Goal: Obtain resource: Download file/media

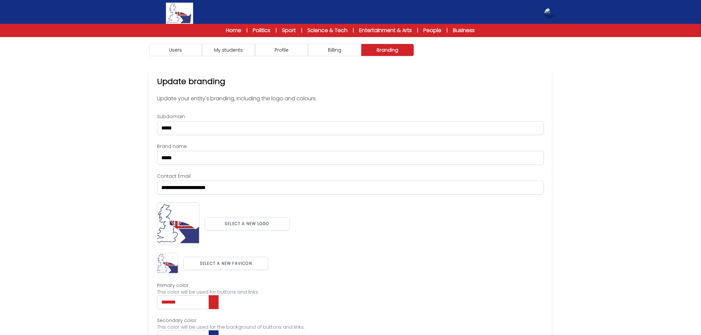
drag, startPoint x: 102, startPoint y: 167, endPoint x: 210, endPoint y: 106, distance: 123.5
click at [104, 164] on div "Users My students Profile" at bounding box center [350, 205] width 701 height 337
drag, startPoint x: 579, startPoint y: 287, endPoint x: 577, endPoint y: 283, distance: 4.3
click at [579, 287] on div "Users My students Profile" at bounding box center [350, 205] width 701 height 337
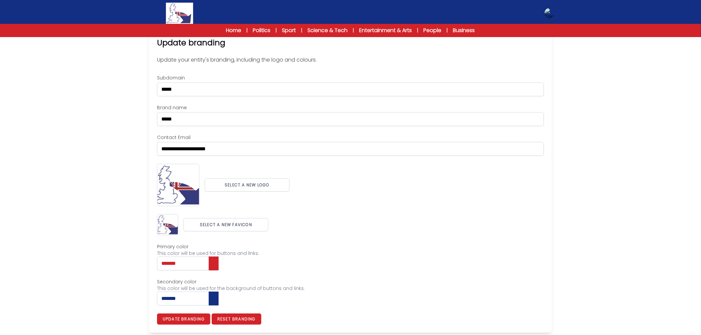
scroll to position [39, 0]
click at [651, 76] on div "Users My students Profile" at bounding box center [350, 166] width 701 height 337
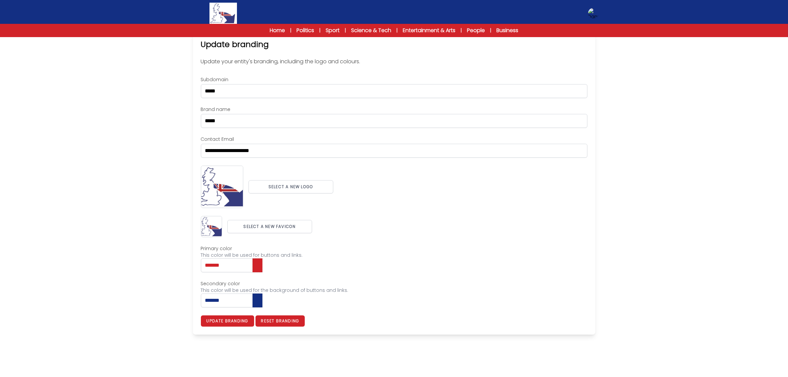
scroll to position [0, 0]
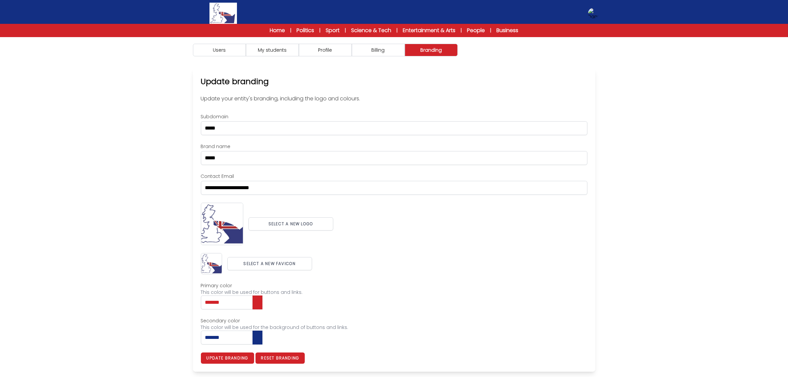
click at [700, 243] on div "Users My students Profile" at bounding box center [394, 225] width 788 height 377
click at [274, 52] on button "My students" at bounding box center [272, 50] width 53 height 13
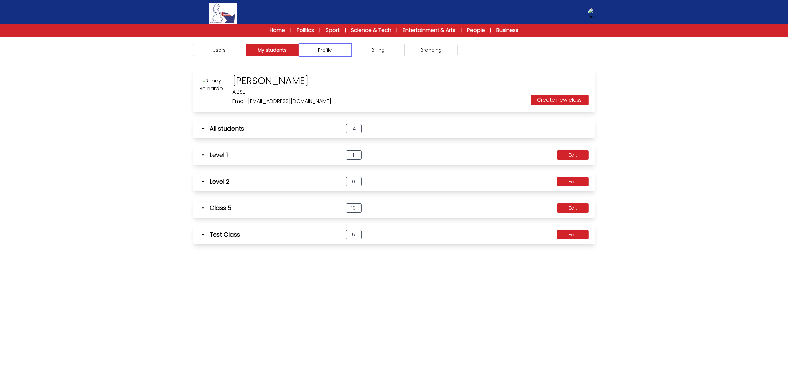
click at [328, 52] on button "Profile" at bounding box center [325, 50] width 53 height 13
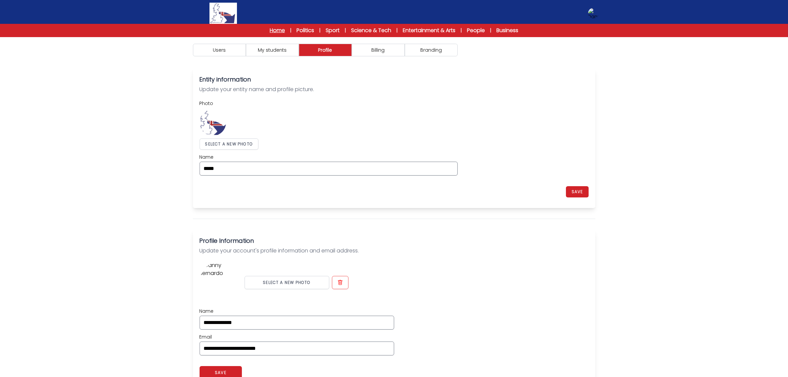
click at [274, 29] on link "Home" at bounding box center [277, 30] width 15 height 8
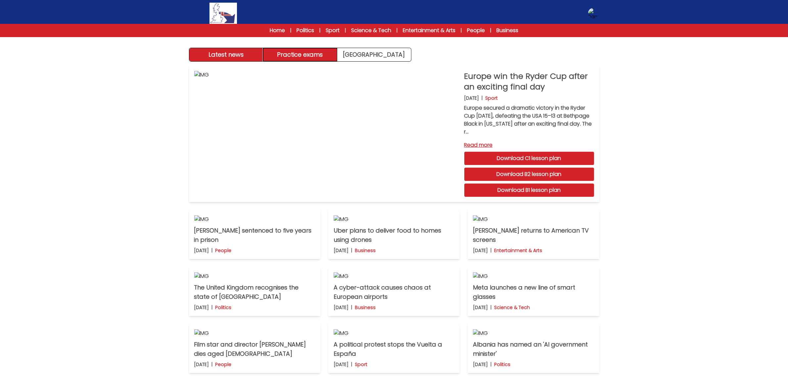
click at [302, 57] on button "Practice exams" at bounding box center [300, 54] width 74 height 13
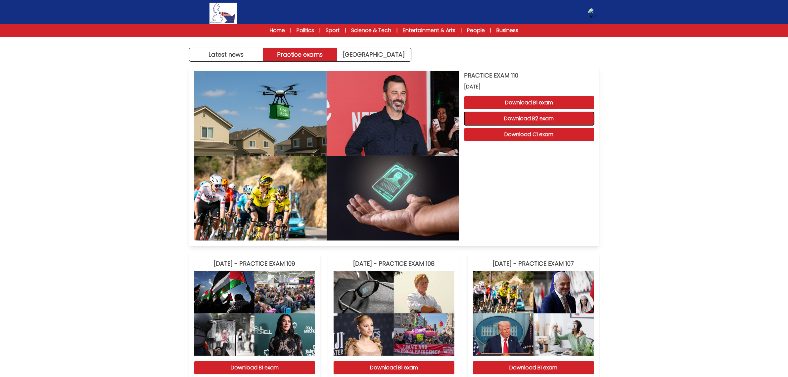
click at [537, 114] on button "Download B2 exam" at bounding box center [530, 118] width 130 height 13
click at [274, 24] on div "Home | Politics | Sport | Science & Tech | Entertainment & Arts | People | Busi…" at bounding box center [394, 30] width 788 height 13
click at [277, 26] on link "Home" at bounding box center [277, 30] width 15 height 8
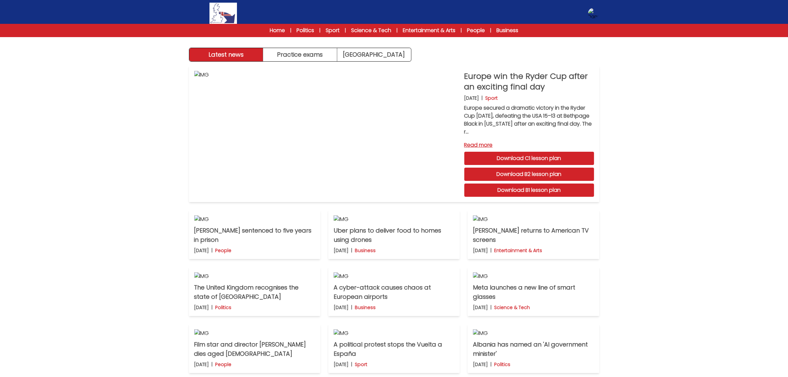
click at [625, 163] on div "Latest news Practice exams [GEOGRAPHIC_DATA] Latest news [GEOGRAPHIC_DATA] Prac…" at bounding box center [394, 204] width 788 height 409
click at [653, 169] on div "Latest news Practice exams [GEOGRAPHIC_DATA] Latest news [GEOGRAPHIC_DATA] Prac…" at bounding box center [394, 204] width 788 height 409
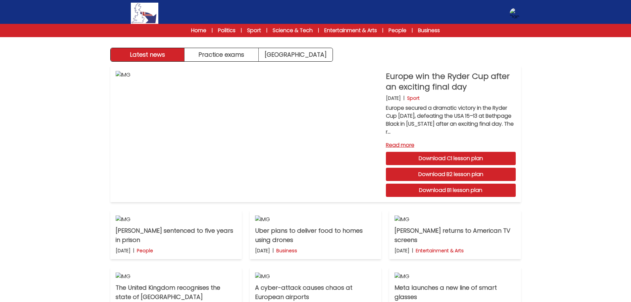
drag, startPoint x: 656, startPoint y: 171, endPoint x: 525, endPoint y: 137, distance: 135.5
click at [525, 137] on div "Europe win the Ryder Cup after an exciting final day [DATE] | Sport Europe secu…" at bounding box center [316, 236] width 424 height 348
